Goal: Find contact information: Find contact information

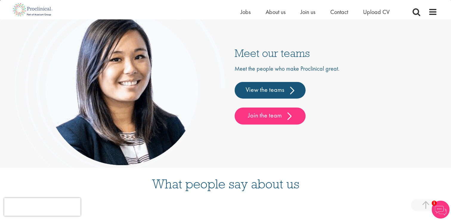
scroll to position [1459, 0]
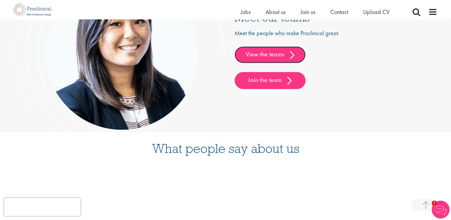
click at [282, 54] on link "View the teams" at bounding box center [269, 54] width 71 height 17
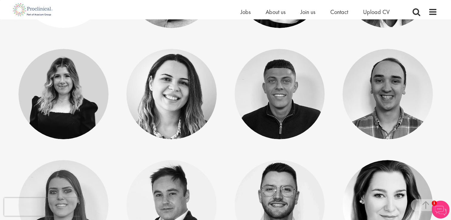
scroll to position [2264, 0]
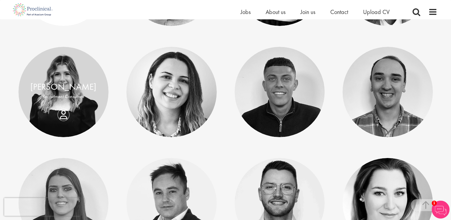
click at [96, 89] on div "Molly Colclough" at bounding box center [63, 86] width 78 height 13
click at [61, 103] on div "Molly Colclough Recruitment Consultant" at bounding box center [63, 91] width 90 height 23
click at [60, 85] on link "Molly Colclough" at bounding box center [63, 86] width 66 height 11
